Goal: Information Seeking & Learning: Check status

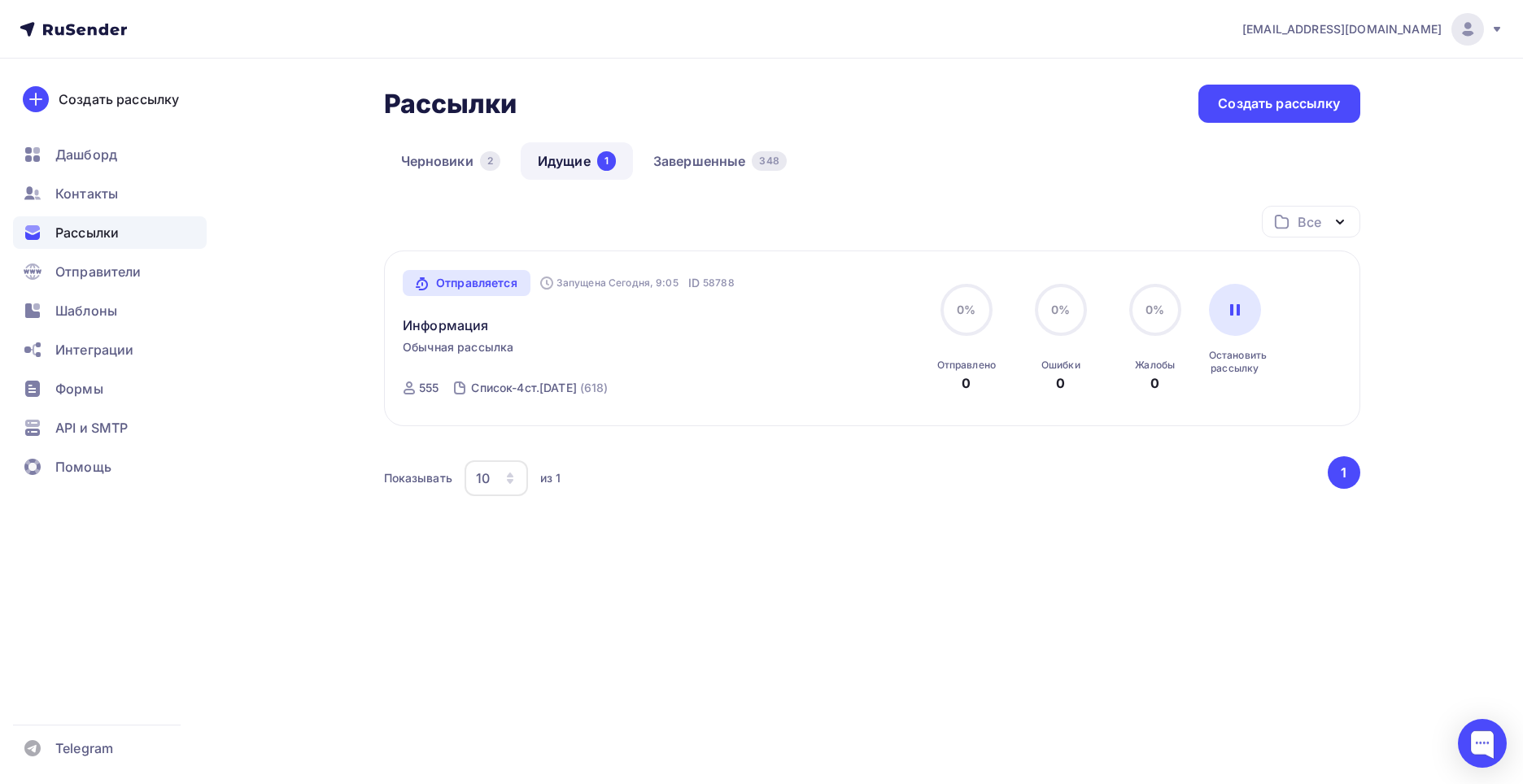
click at [87, 230] on span "Рассылки" at bounding box center [87, 232] width 63 height 19
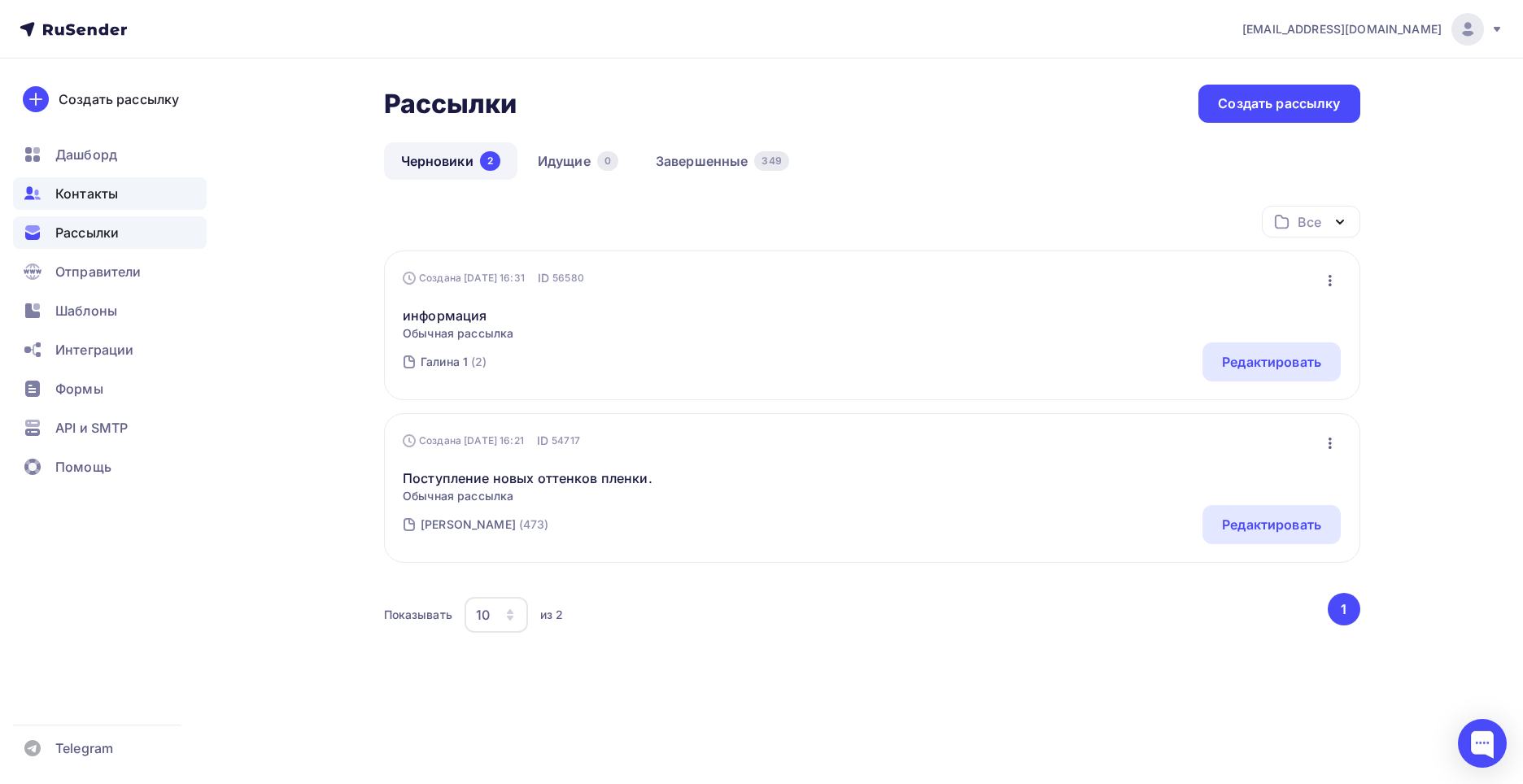
click at [97, 189] on span "Контакты" at bounding box center [87, 193] width 63 height 19
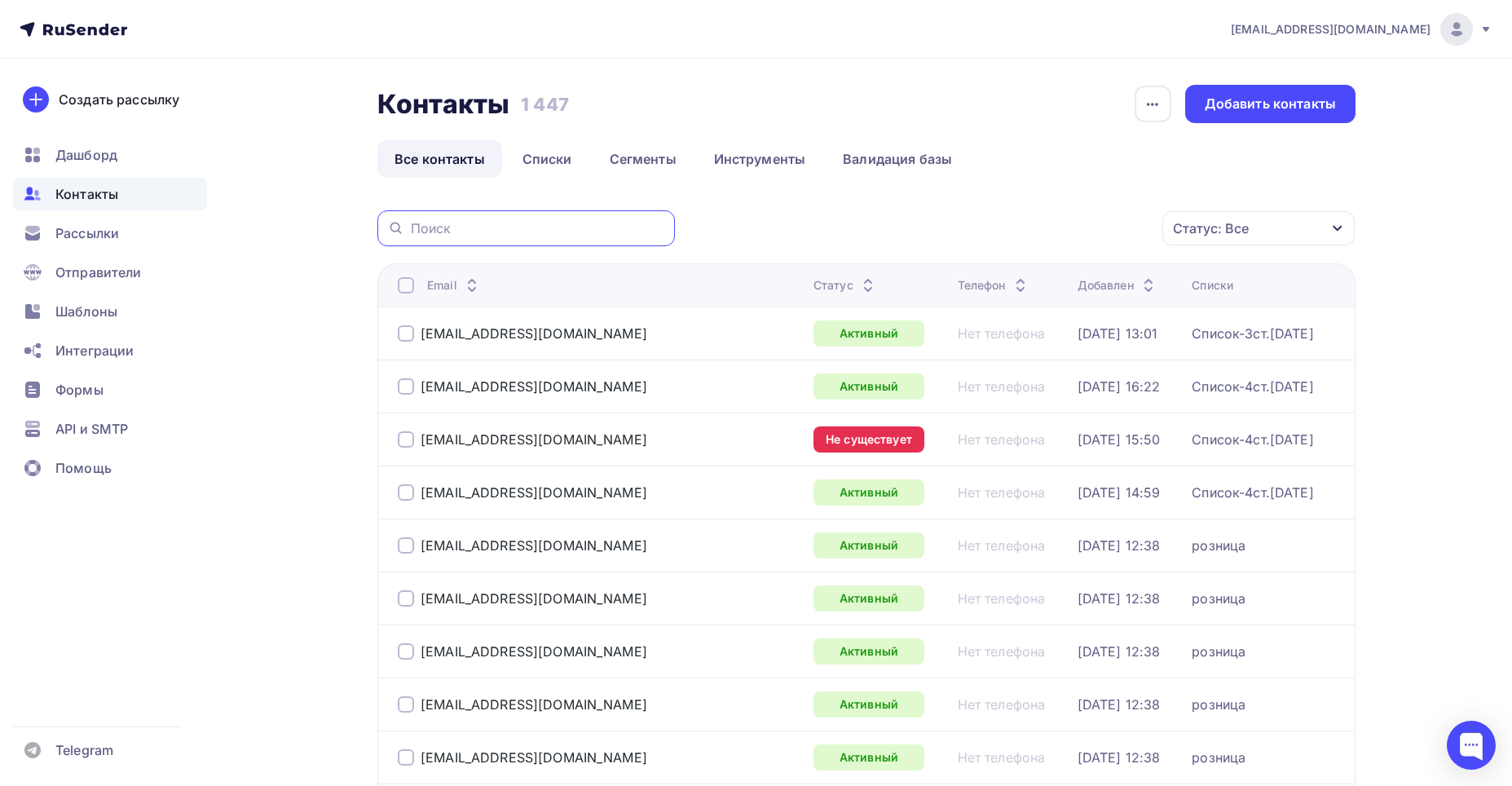
paste input "[PERSON_NAME] <[EMAIL_ADDRESS][DOMAIN_NAME]>"
click at [490, 222] on input "[PERSON_NAME] <[EMAIL_ADDRESS][DOMAIN_NAME]>" at bounding box center [538, 228] width 254 height 18
click at [608, 222] on input "[EMAIL_ADDRESS][DOMAIN_NAME]>" at bounding box center [538, 228] width 254 height 18
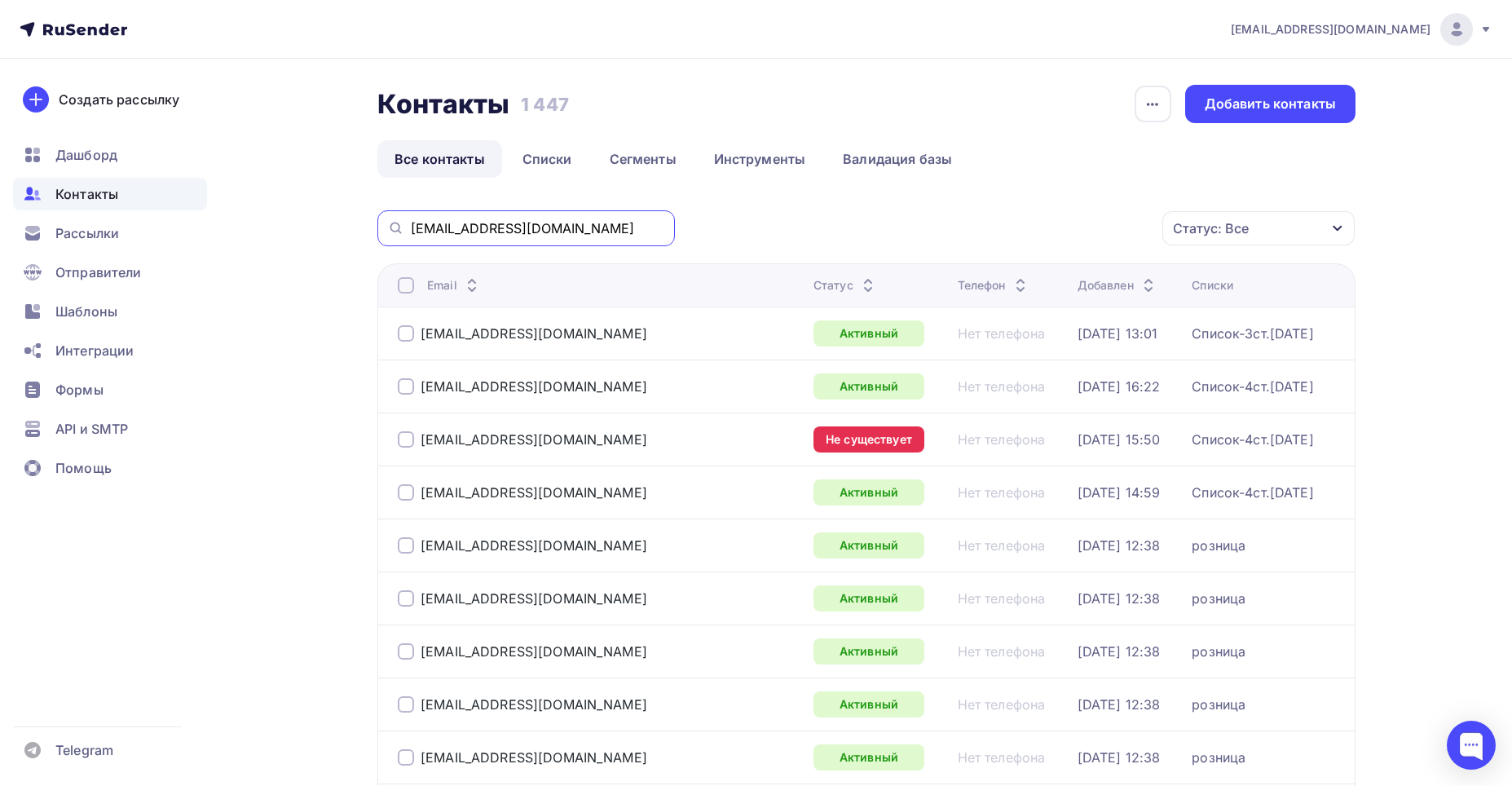
type input "[EMAIL_ADDRESS][DOMAIN_NAME]"
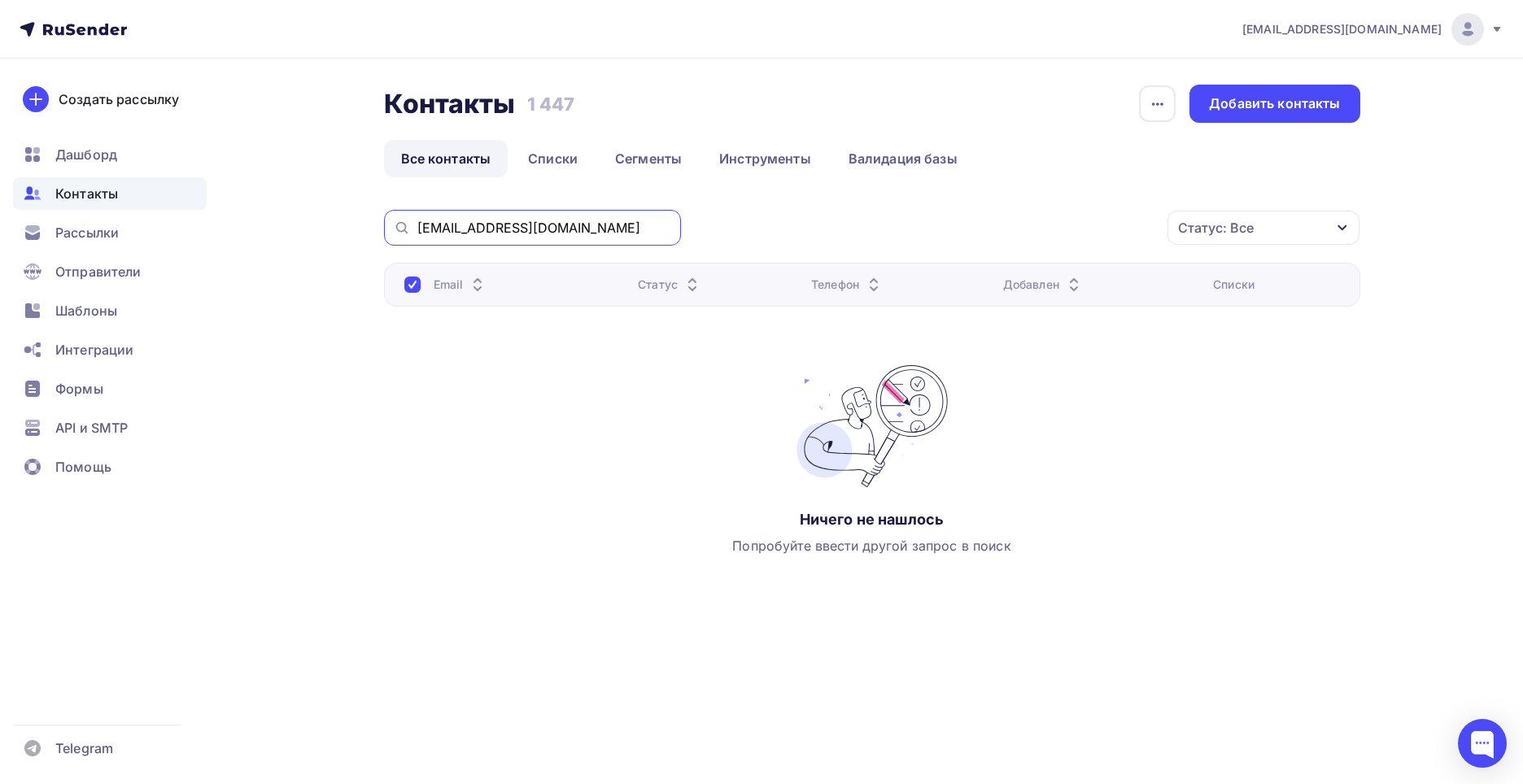
drag, startPoint x: 595, startPoint y: 228, endPoint x: 417, endPoint y: 202, distance: 179.9
click at [393, 157] on div "Контакты Контакты 1 447 1 447 История импорта Добавить контакты Все контакты Сп…" at bounding box center [871, 356] width 976 height 544
click at [110, 187] on span "Контакты" at bounding box center [87, 193] width 63 height 19
click at [67, 193] on span "Контакты" at bounding box center [87, 193] width 63 height 19
click at [588, 156] on link "Списки" at bounding box center [552, 158] width 84 height 38
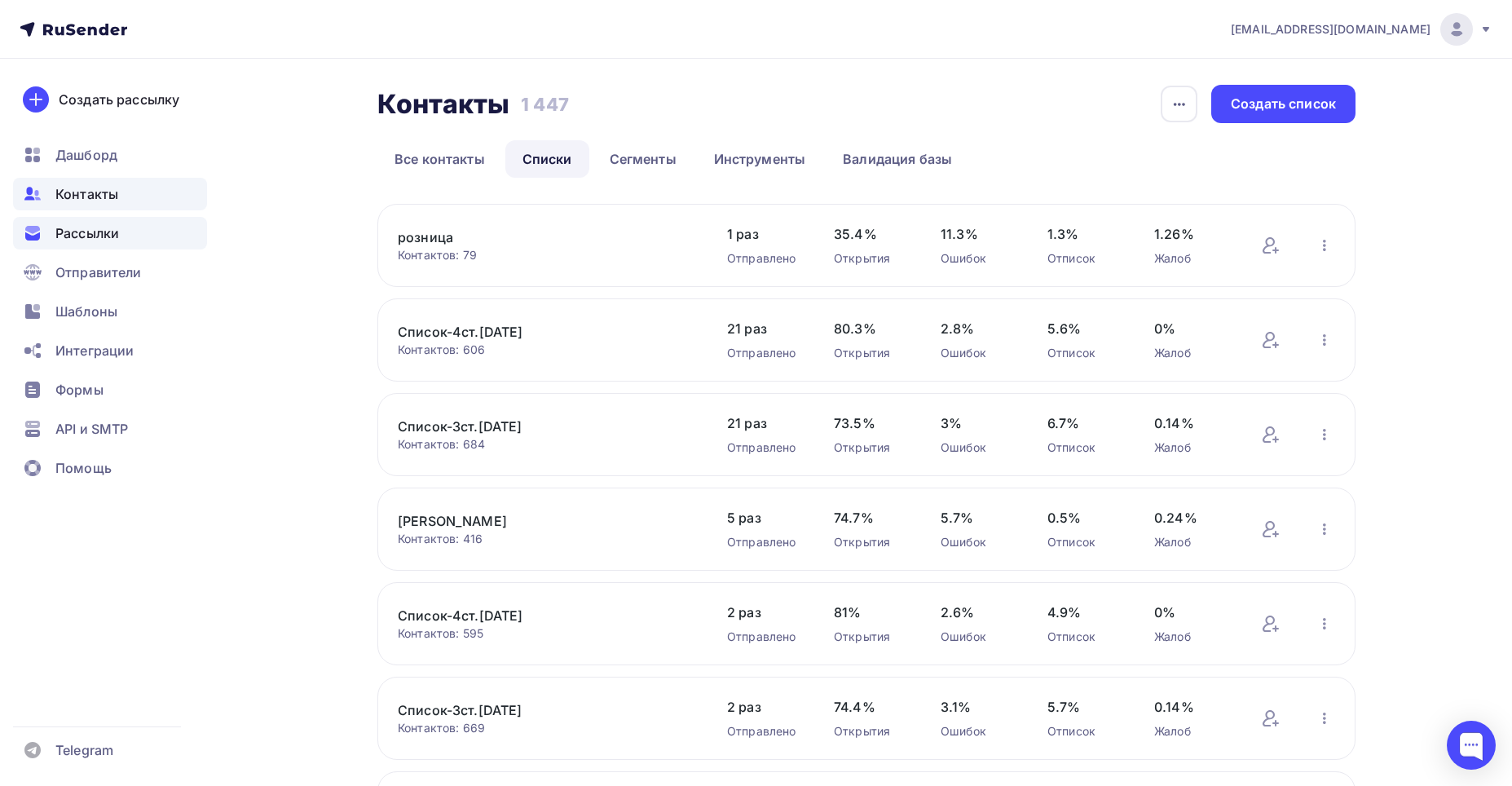
click at [102, 236] on span "Рассылки" at bounding box center [87, 232] width 64 height 19
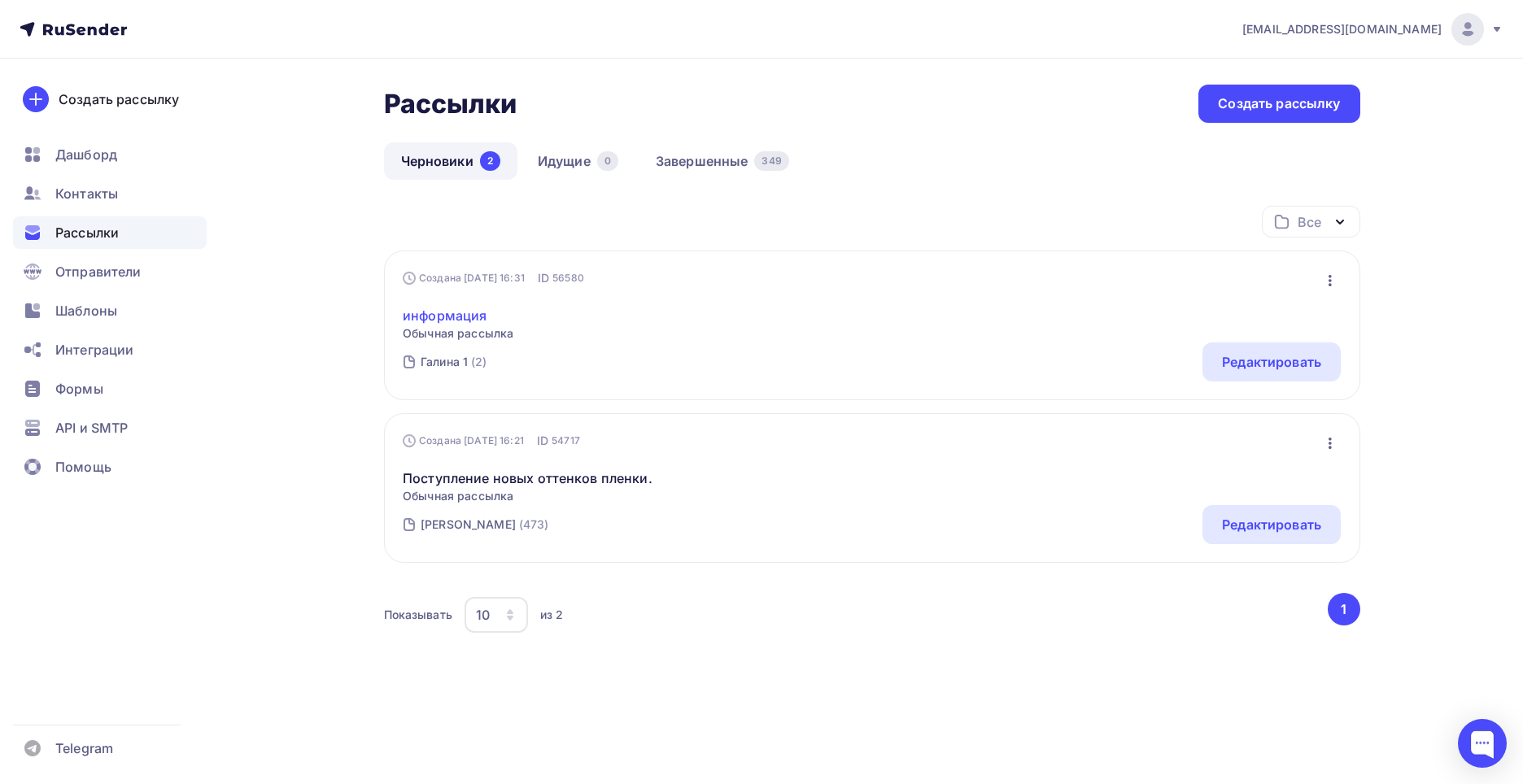
click at [460, 319] on link "информация" at bounding box center [458, 315] width 110 height 19
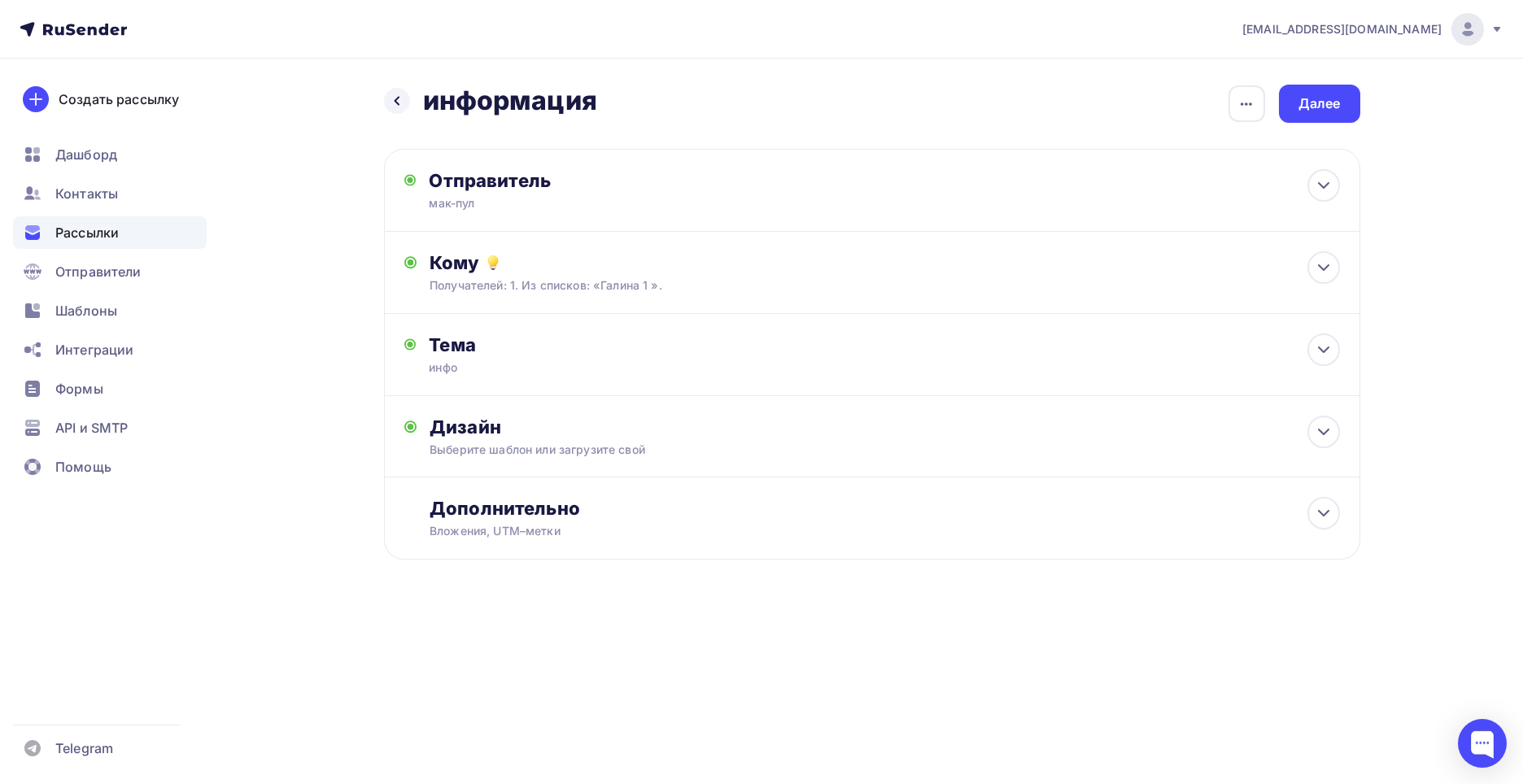
click at [80, 225] on span "Рассылки" at bounding box center [87, 232] width 63 height 19
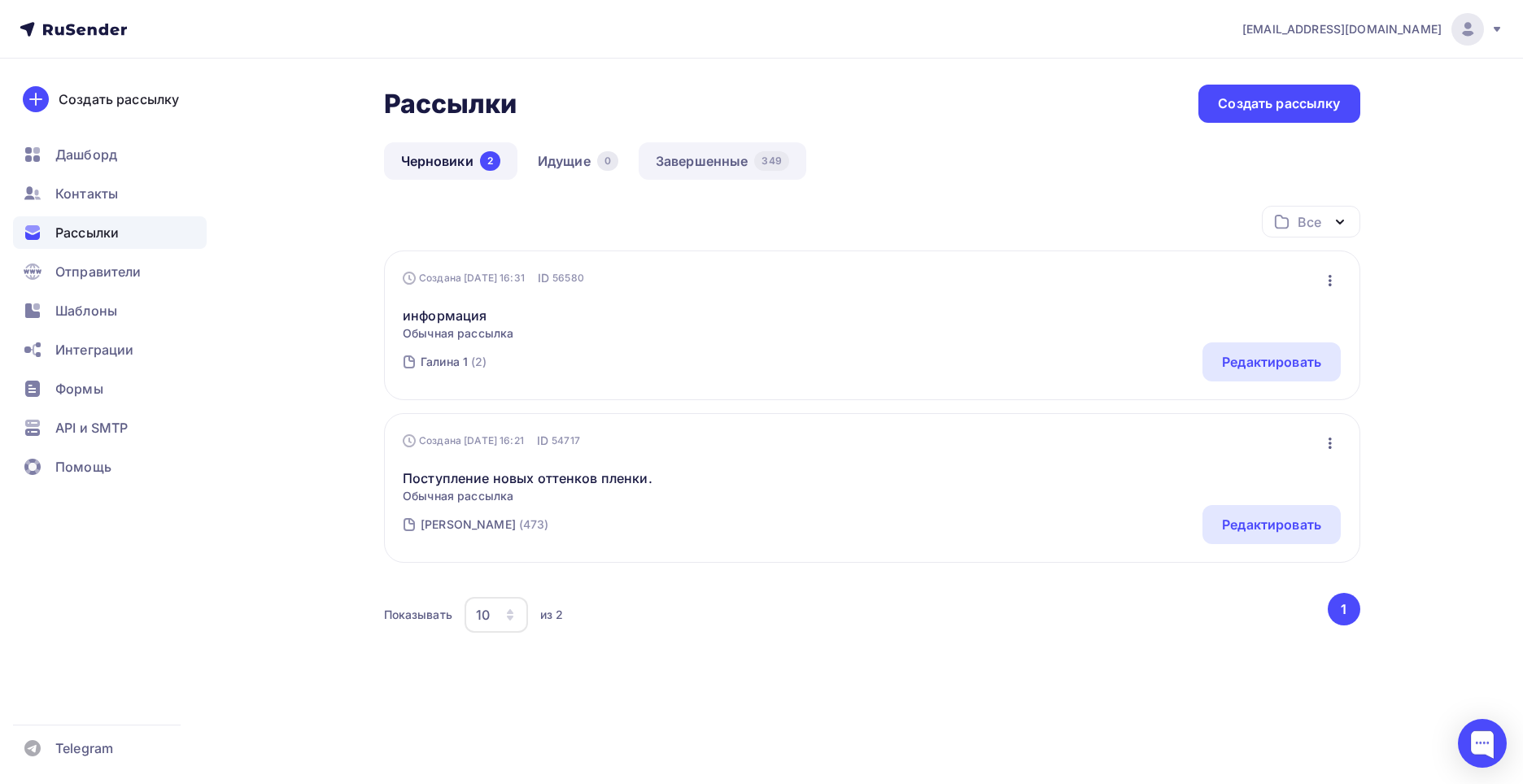
click at [695, 159] on link "Завершенные 349" at bounding box center [722, 161] width 167 height 38
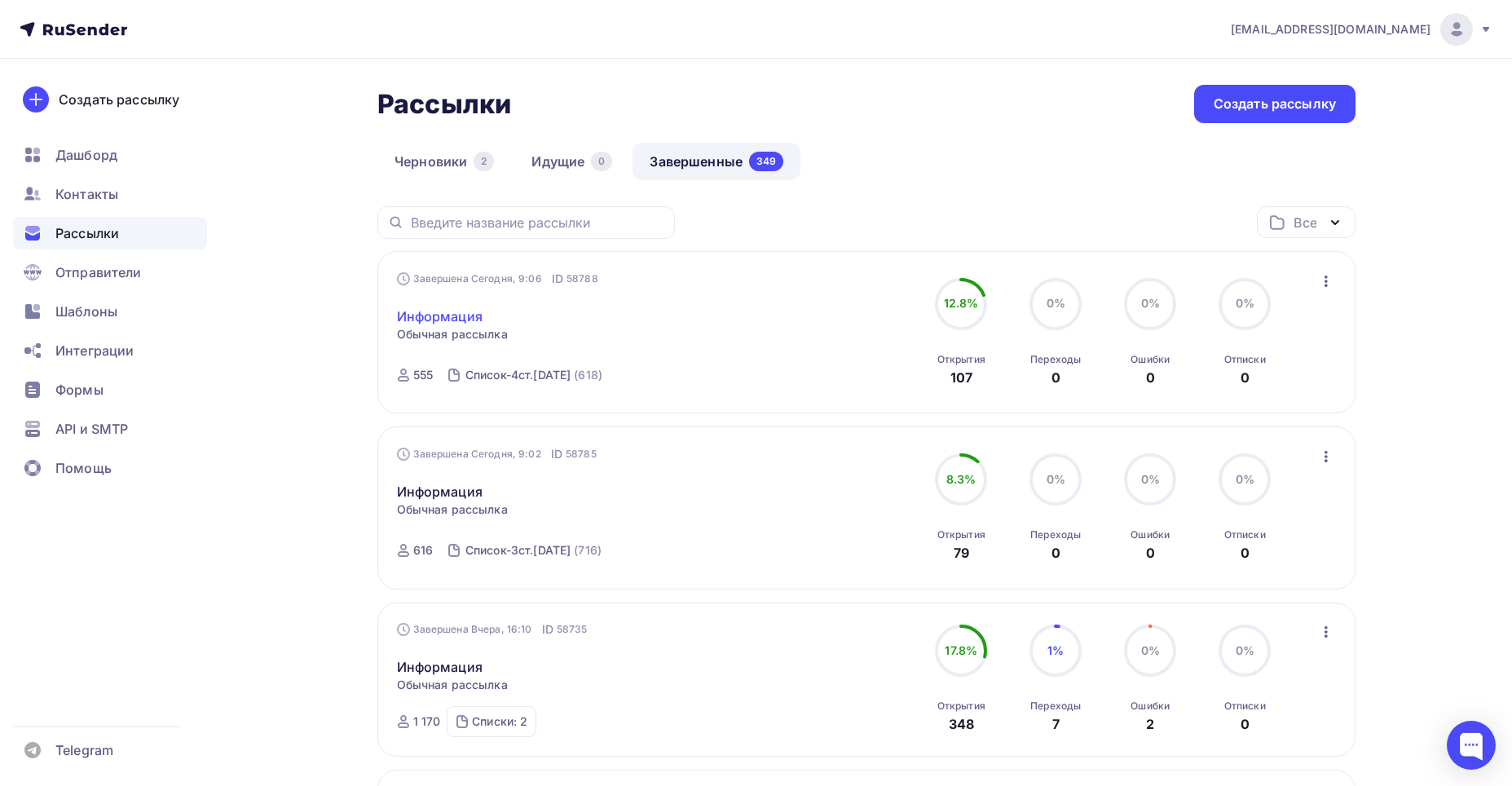
click at [452, 313] on link "Информация" at bounding box center [440, 316] width 86 height 19
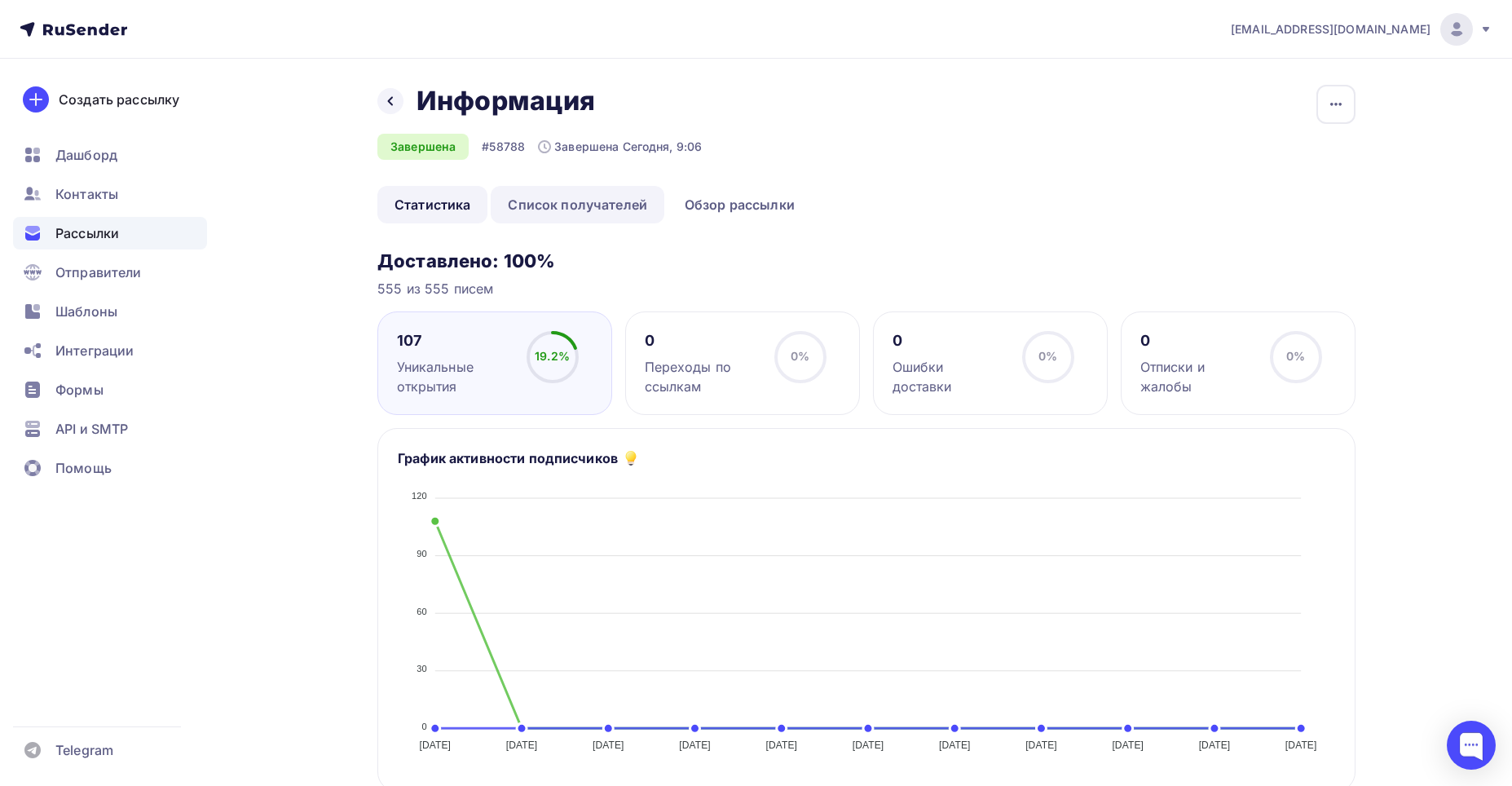
click at [565, 201] on link "Список получателей" at bounding box center [577, 205] width 173 height 38
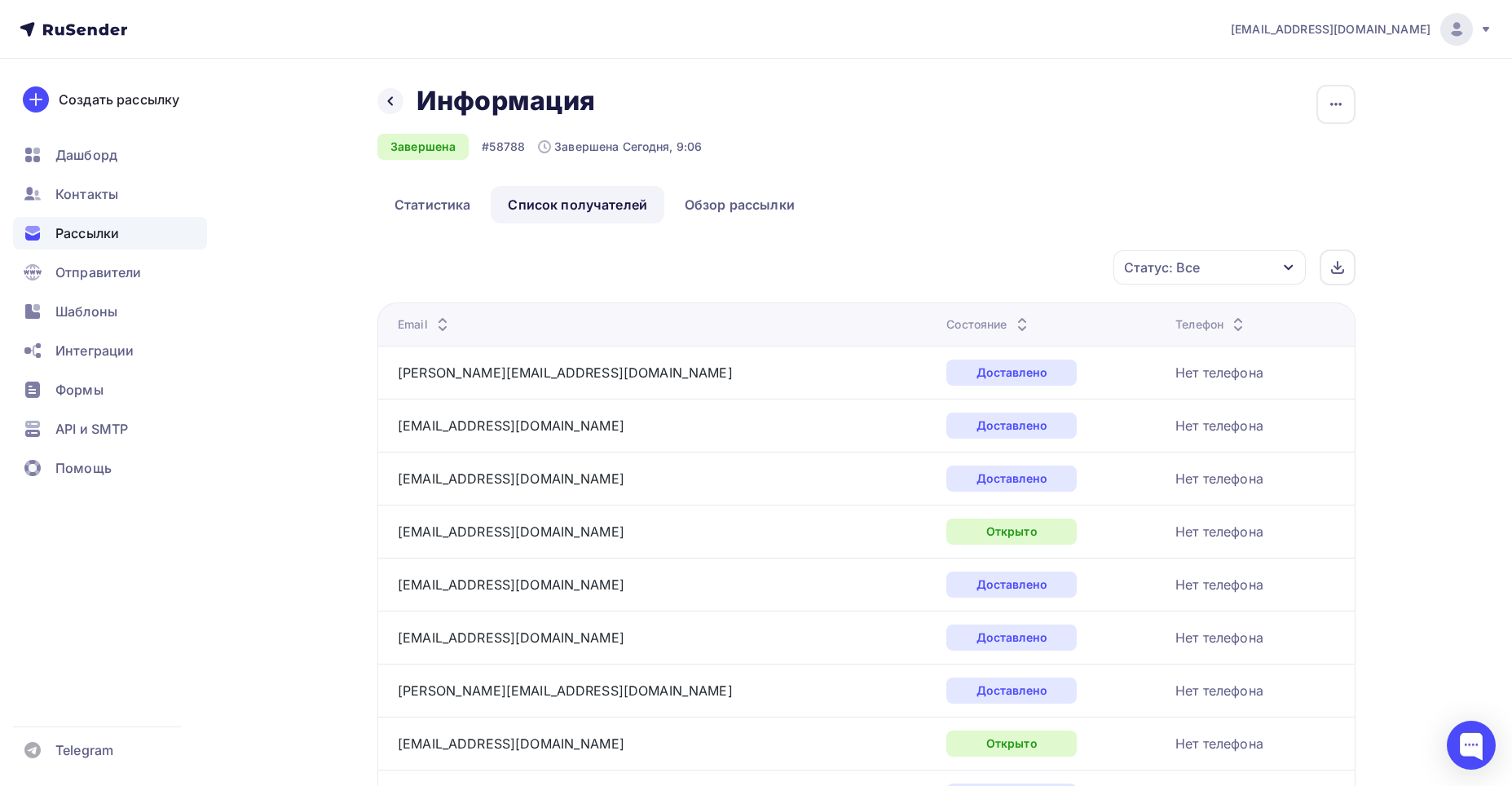
scroll to position [2338, 0]
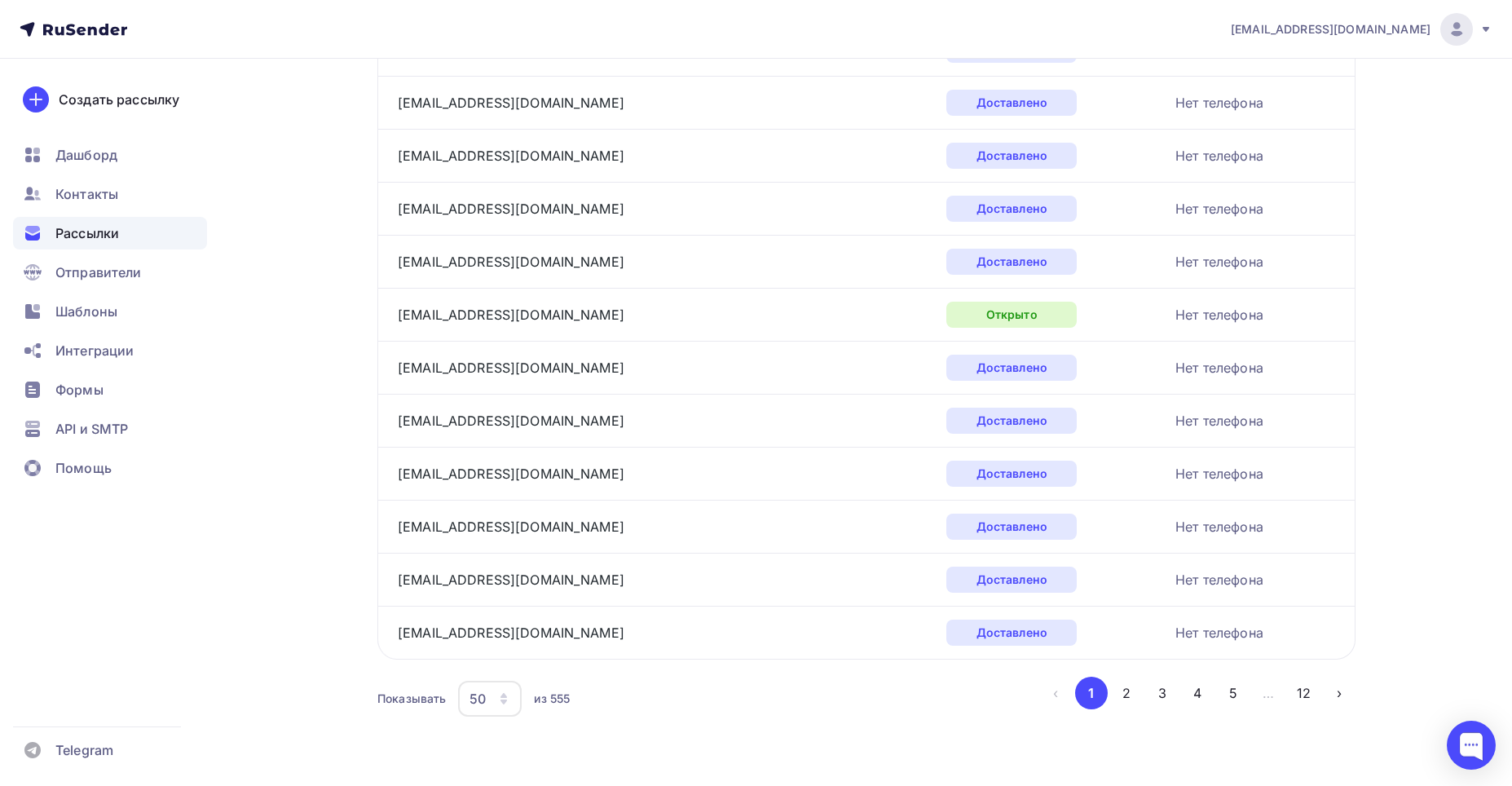
click at [1199, 691] on button "4" at bounding box center [1197, 693] width 32 height 32
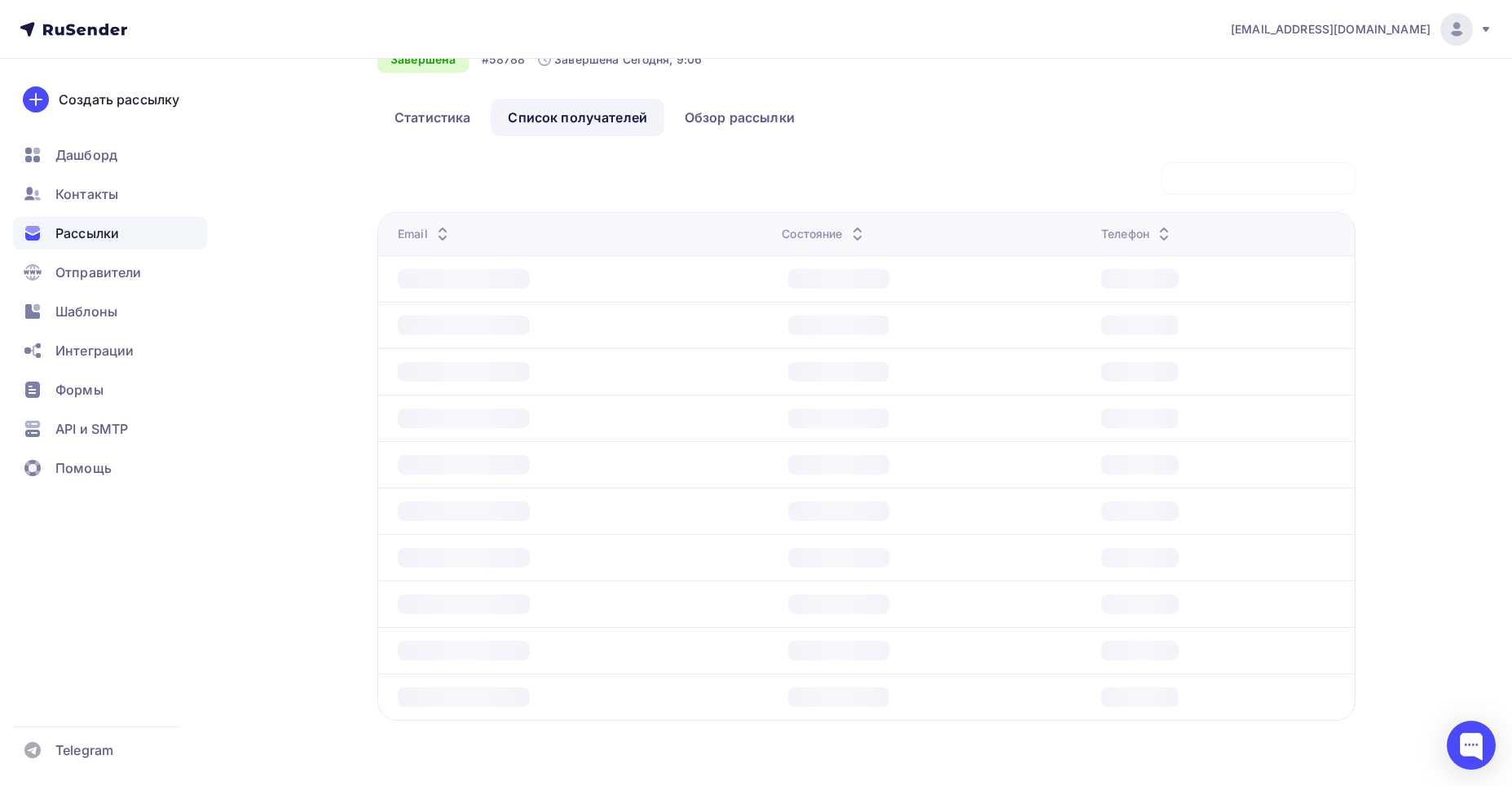
scroll to position [88, 0]
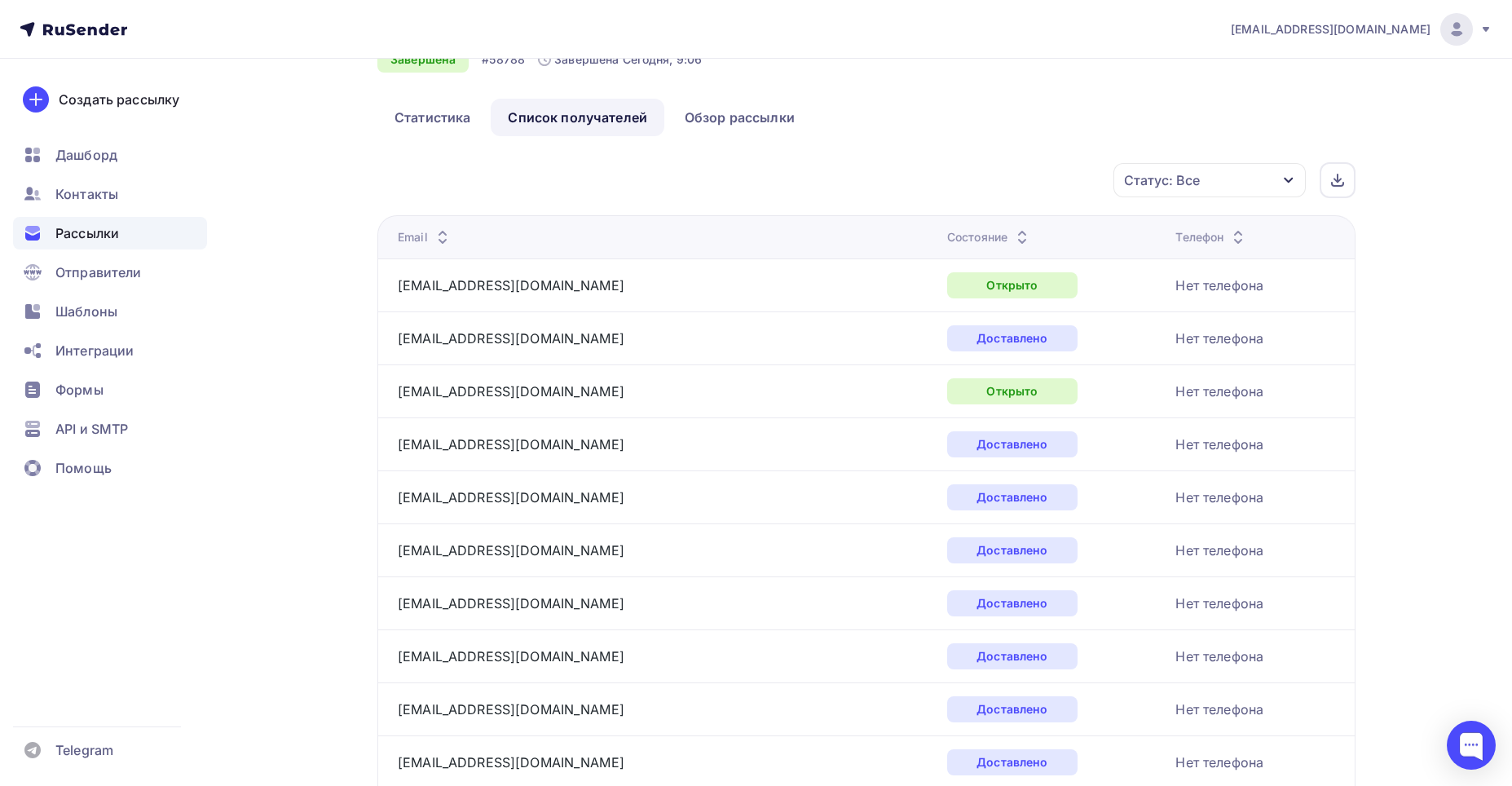
click at [438, 229] on icon at bounding box center [443, 232] width 19 height 19
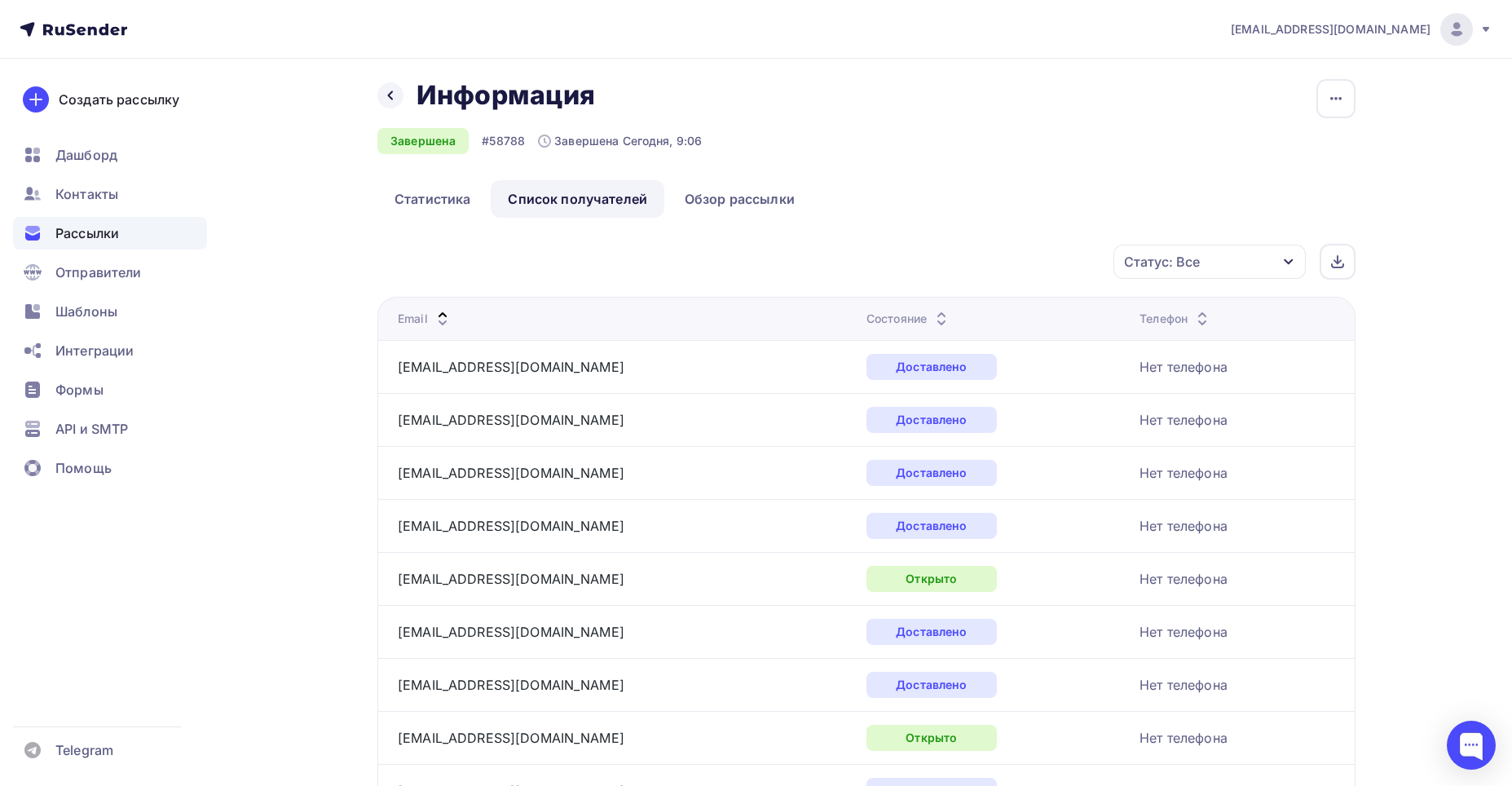
scroll to position [2338, 0]
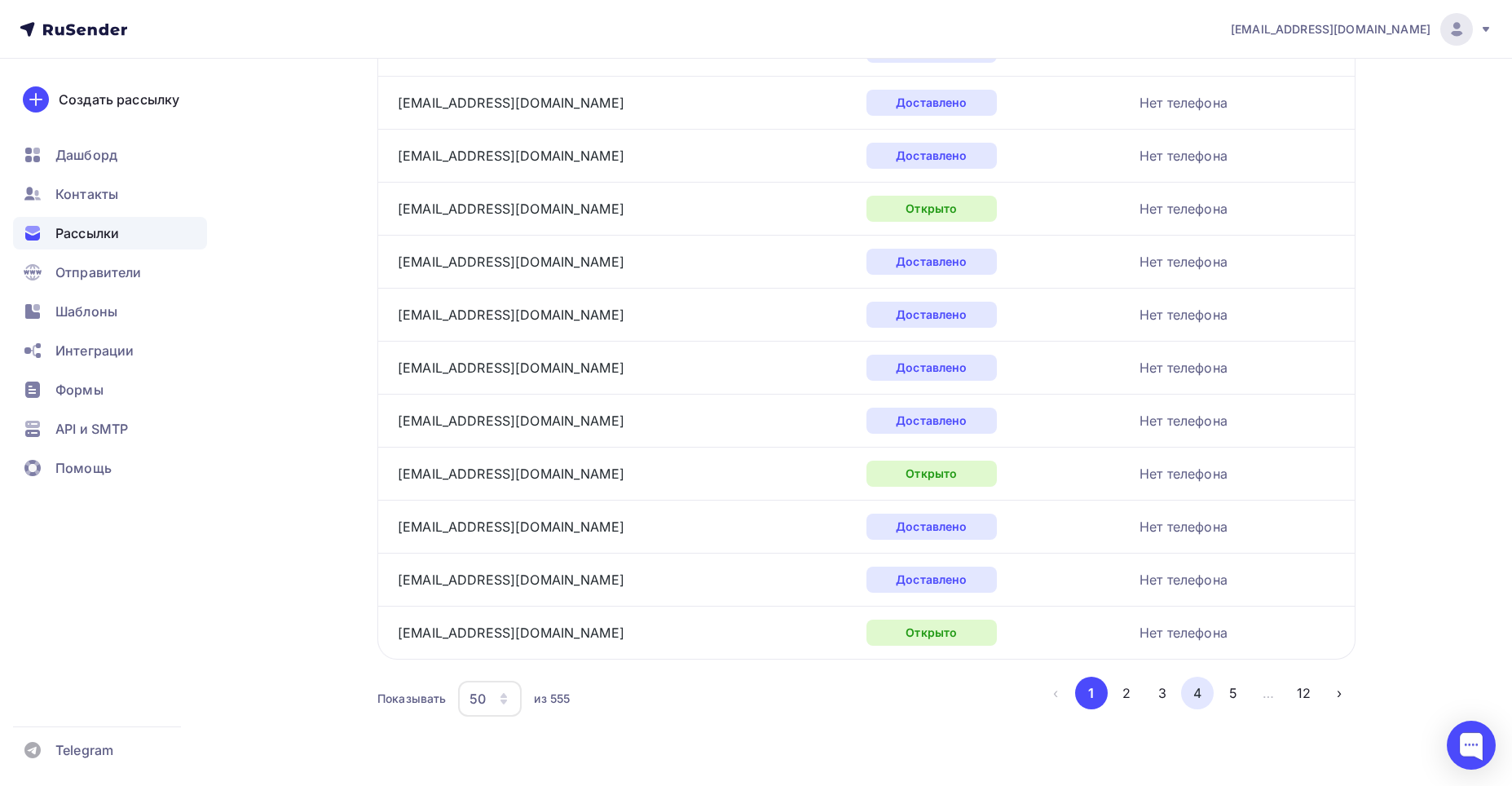
click at [1202, 693] on button "4" at bounding box center [1197, 693] width 32 height 32
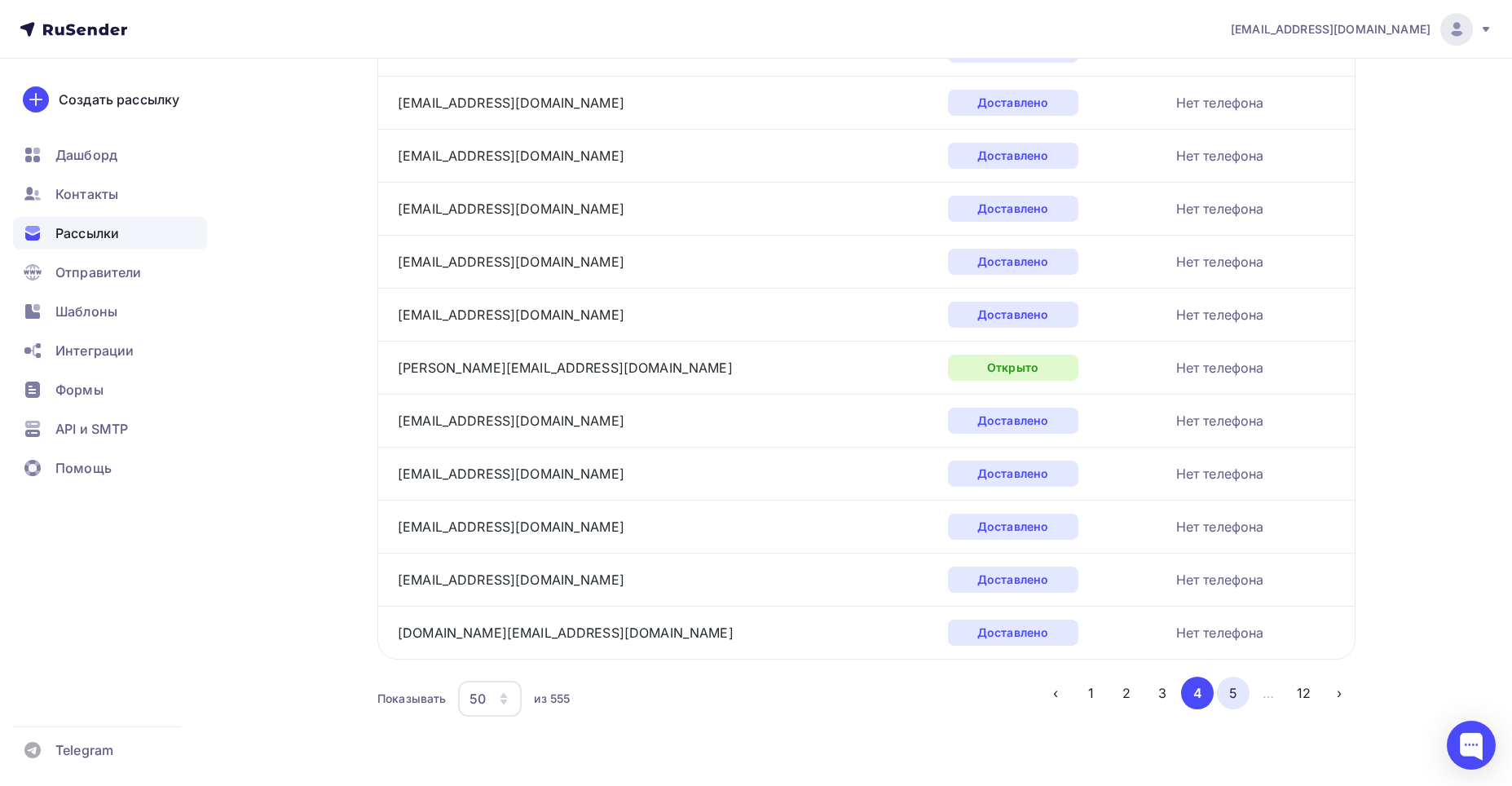
click at [1231, 689] on button "5" at bounding box center [1233, 693] width 32 height 32
click at [1235, 697] on button "6" at bounding box center [1233, 693] width 32 height 32
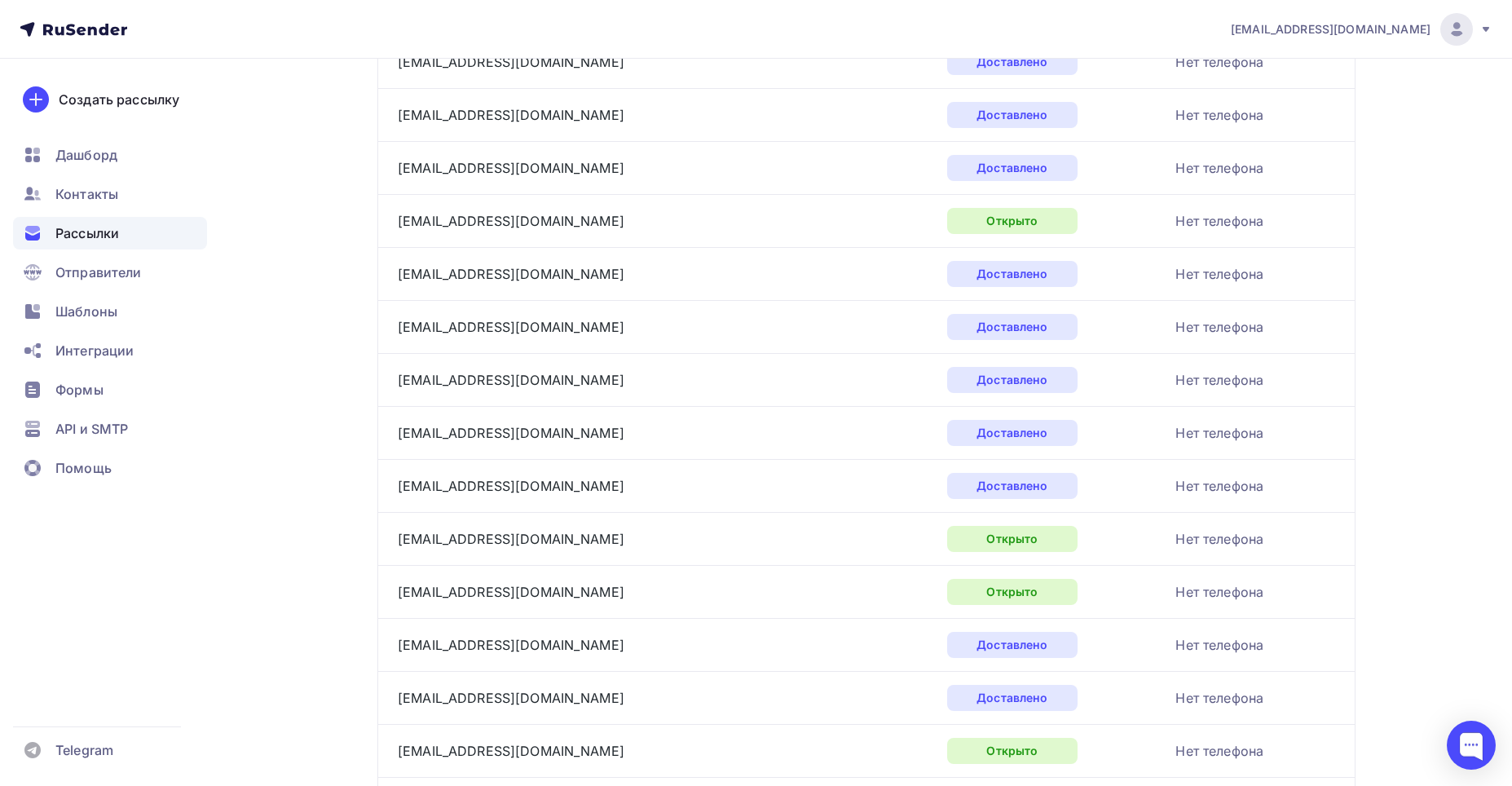
scroll to position [495, 0]
